Goal: Navigation & Orientation: Find specific page/section

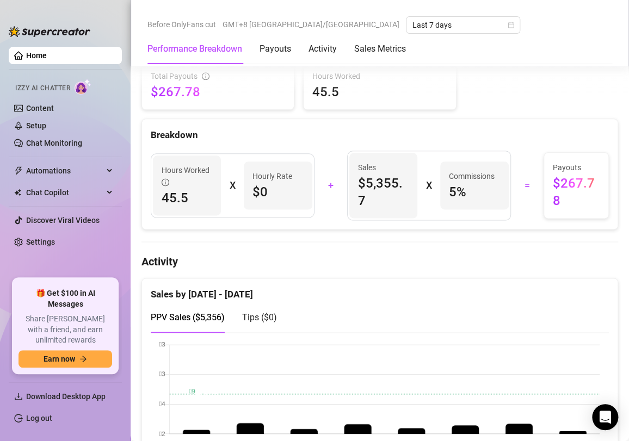
scroll to position [483, 0]
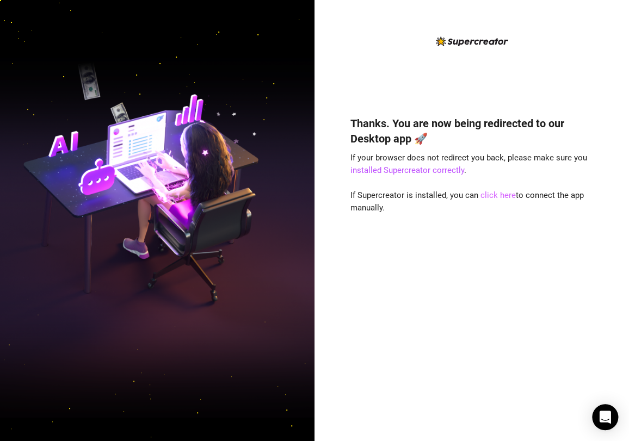
click at [495, 197] on link "click here" at bounding box center [497, 195] width 35 height 10
